Goal: Task Accomplishment & Management: Use online tool/utility

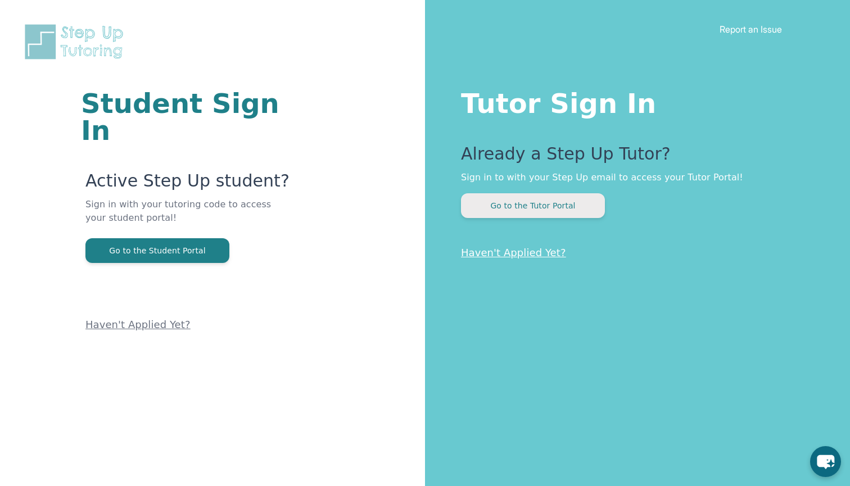
click at [542, 197] on button "Go to the Tutor Portal" at bounding box center [533, 205] width 144 height 25
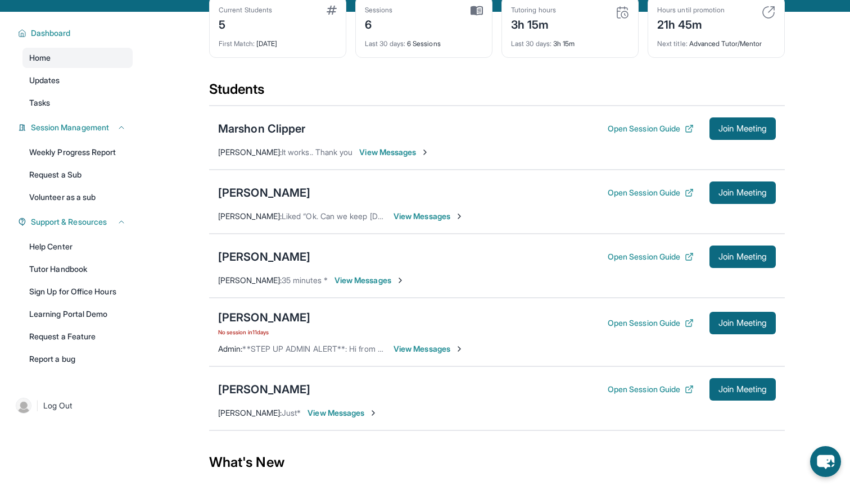
scroll to position [74, 0]
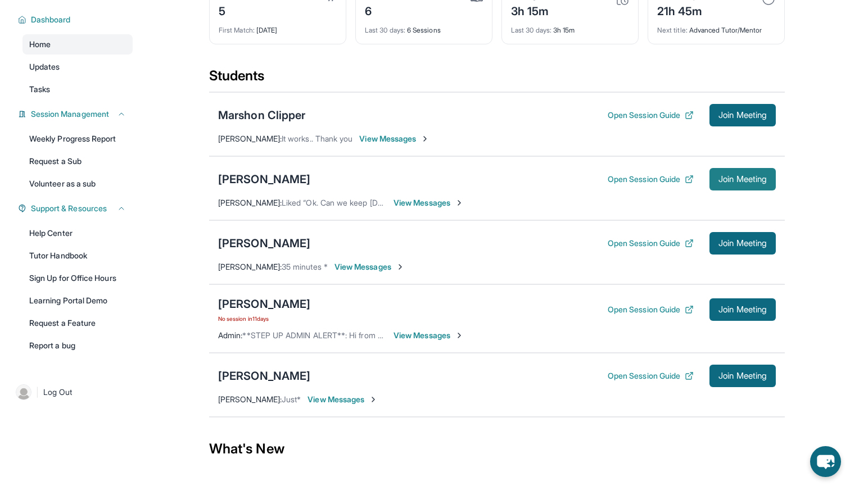
click at [723, 183] on span "Join Meeting" at bounding box center [742, 179] width 48 height 7
click at [621, 185] on button "Open Session Guide" at bounding box center [651, 179] width 86 height 11
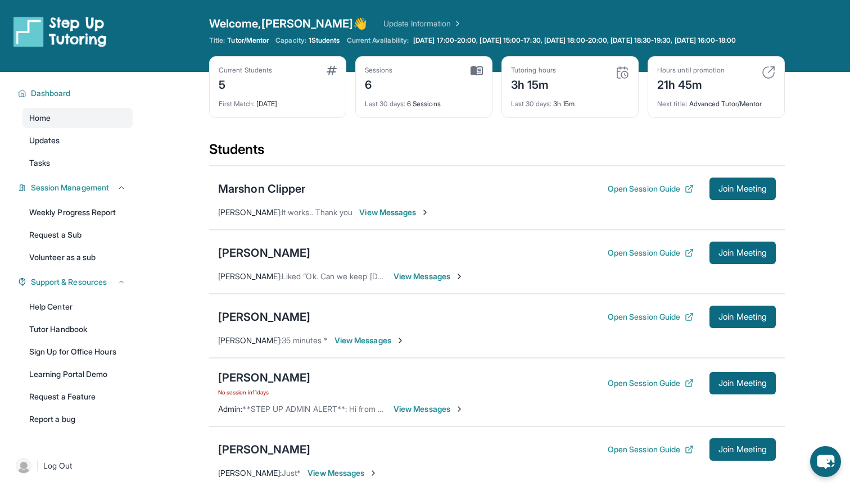
scroll to position [0, 0]
click at [731, 256] on span "Join Meeting" at bounding box center [742, 253] width 48 height 7
